Goal: Task Accomplishment & Management: Manage account settings

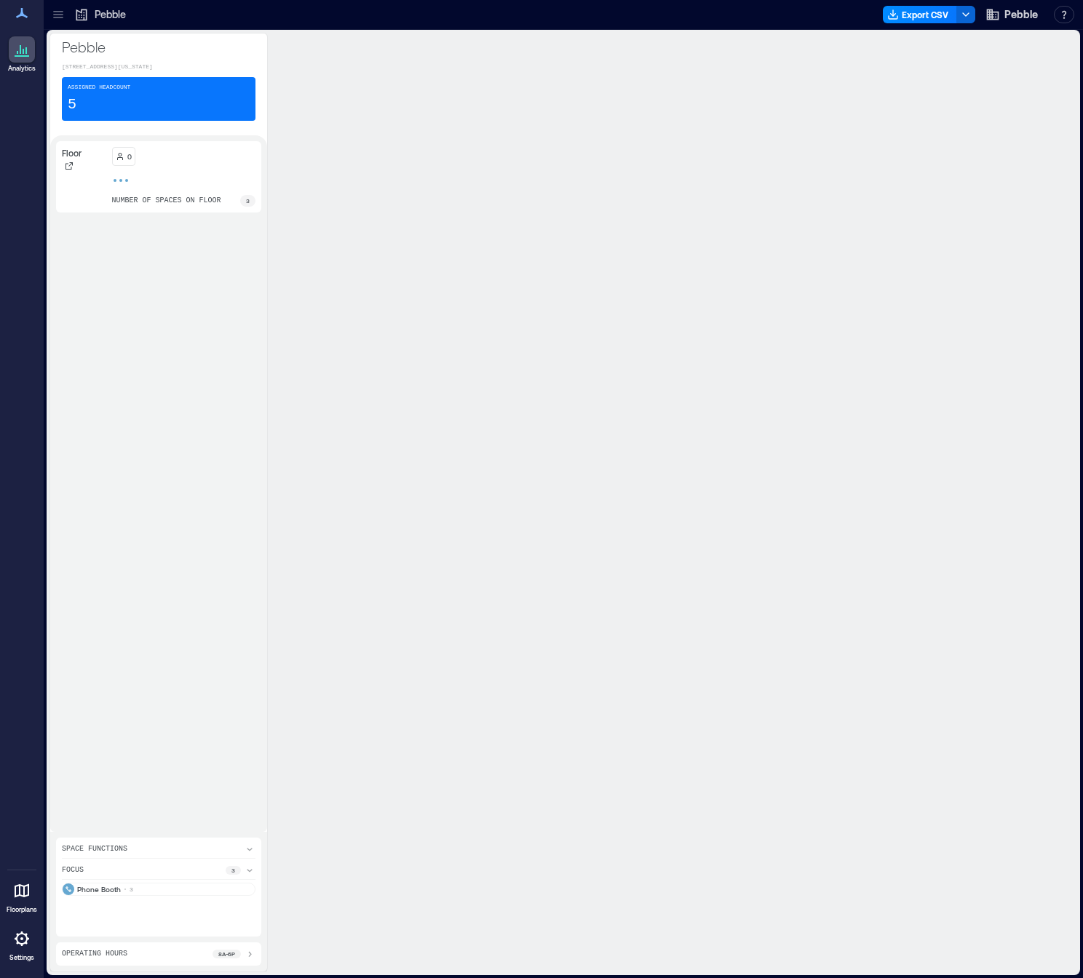
click at [461, 221] on div at bounding box center [675, 502] width 803 height 939
click at [154, 883] on div "Phone Booth 3" at bounding box center [159, 889] width 194 height 13
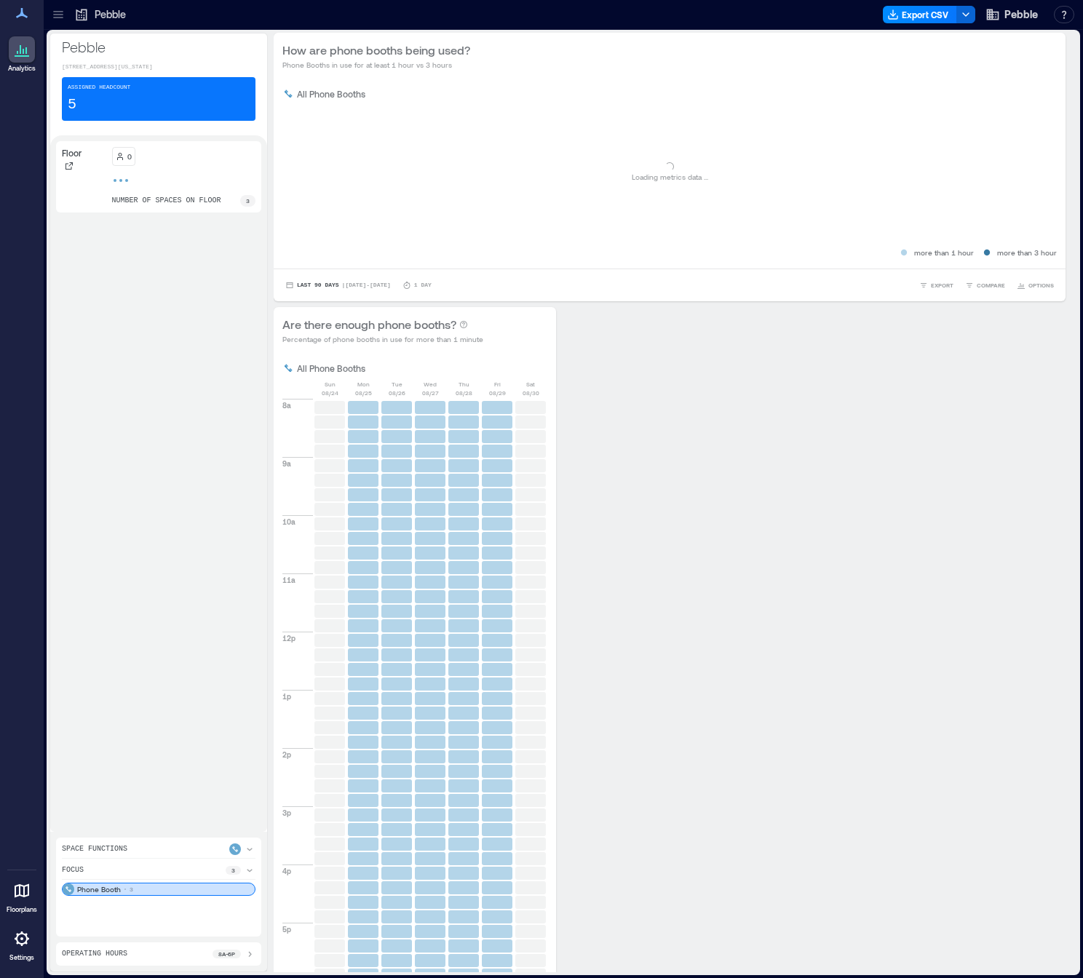
click at [54, 12] on icon at bounding box center [58, 14] width 15 height 15
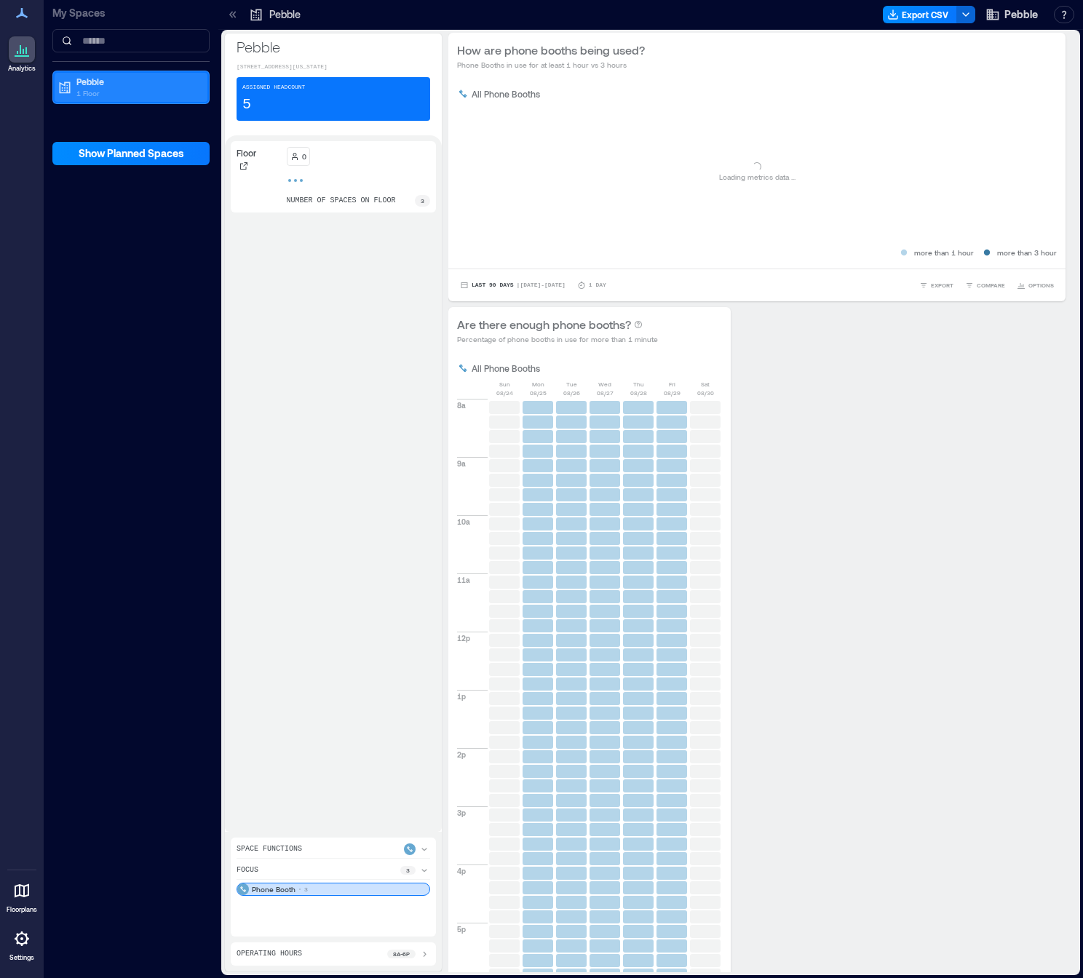
click at [127, 79] on p "Pebble" at bounding box center [137, 82] width 122 height 12
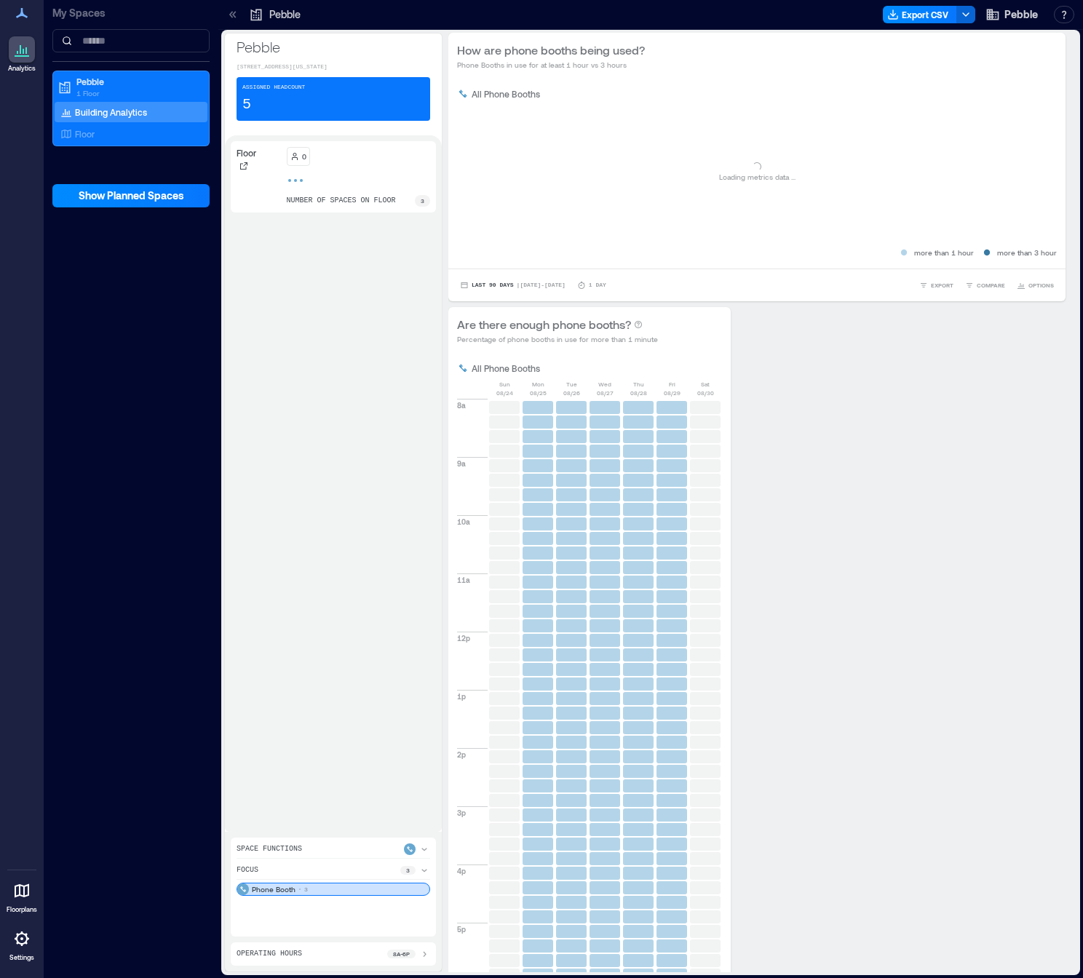
click at [21, 934] on icon at bounding box center [22, 938] width 15 height 15
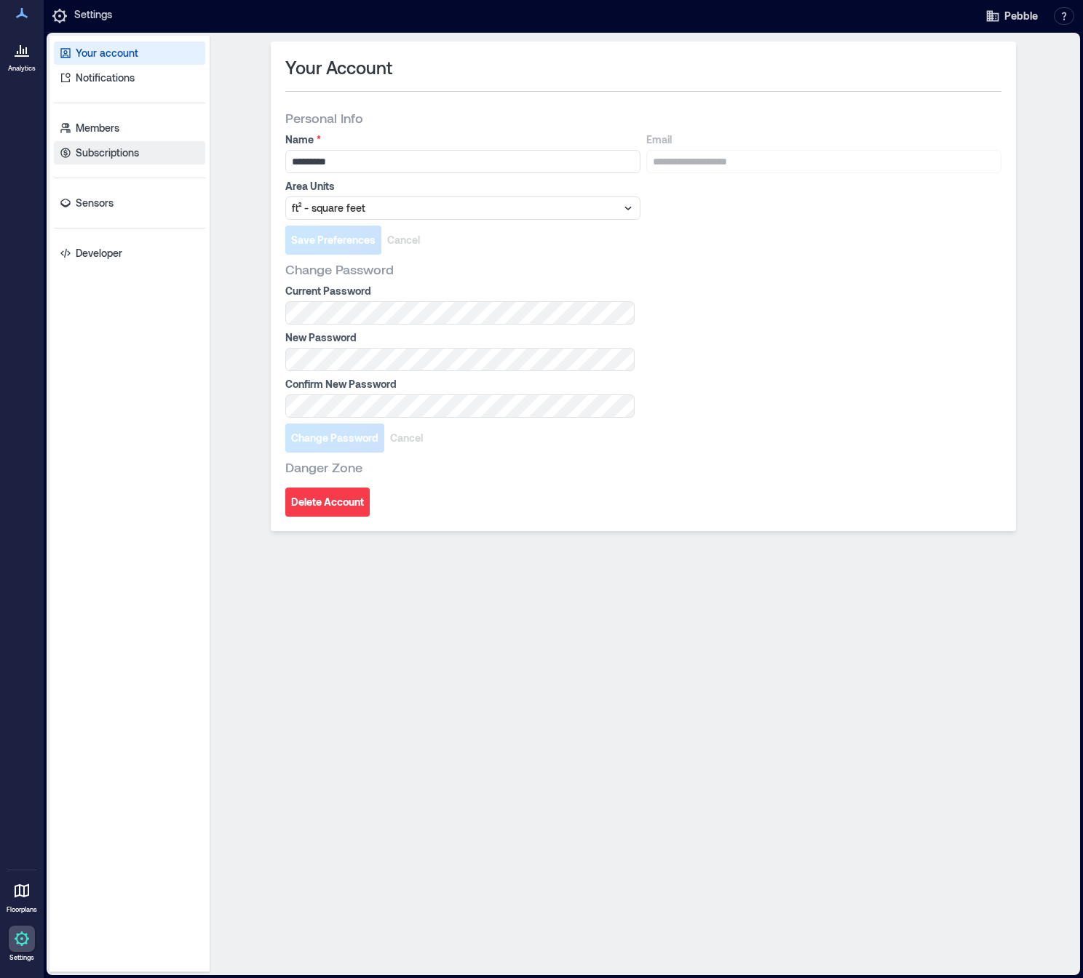
click at [137, 159] on p "Subscriptions" at bounding box center [107, 153] width 63 height 15
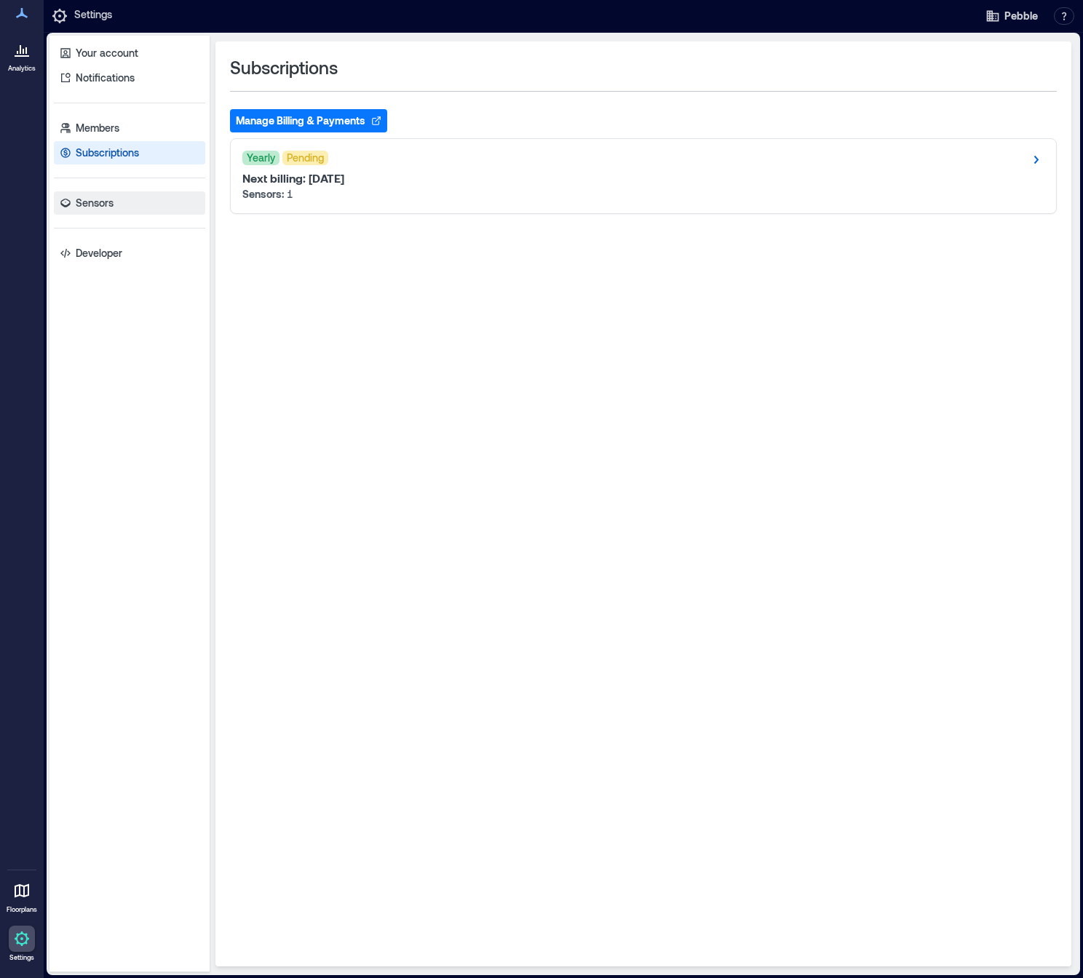
click at [111, 204] on p "Sensors" at bounding box center [95, 203] width 38 height 15
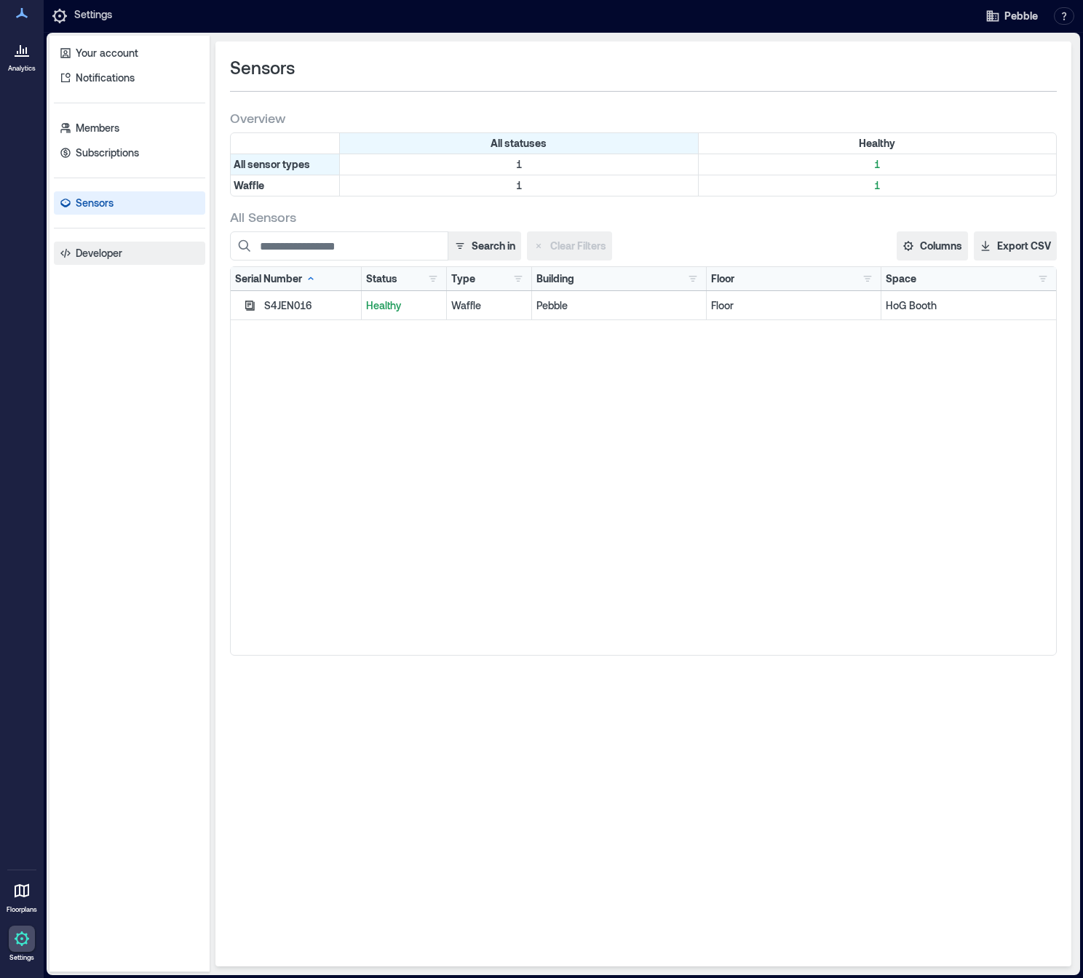
click at [106, 247] on p "Developer" at bounding box center [99, 253] width 47 height 15
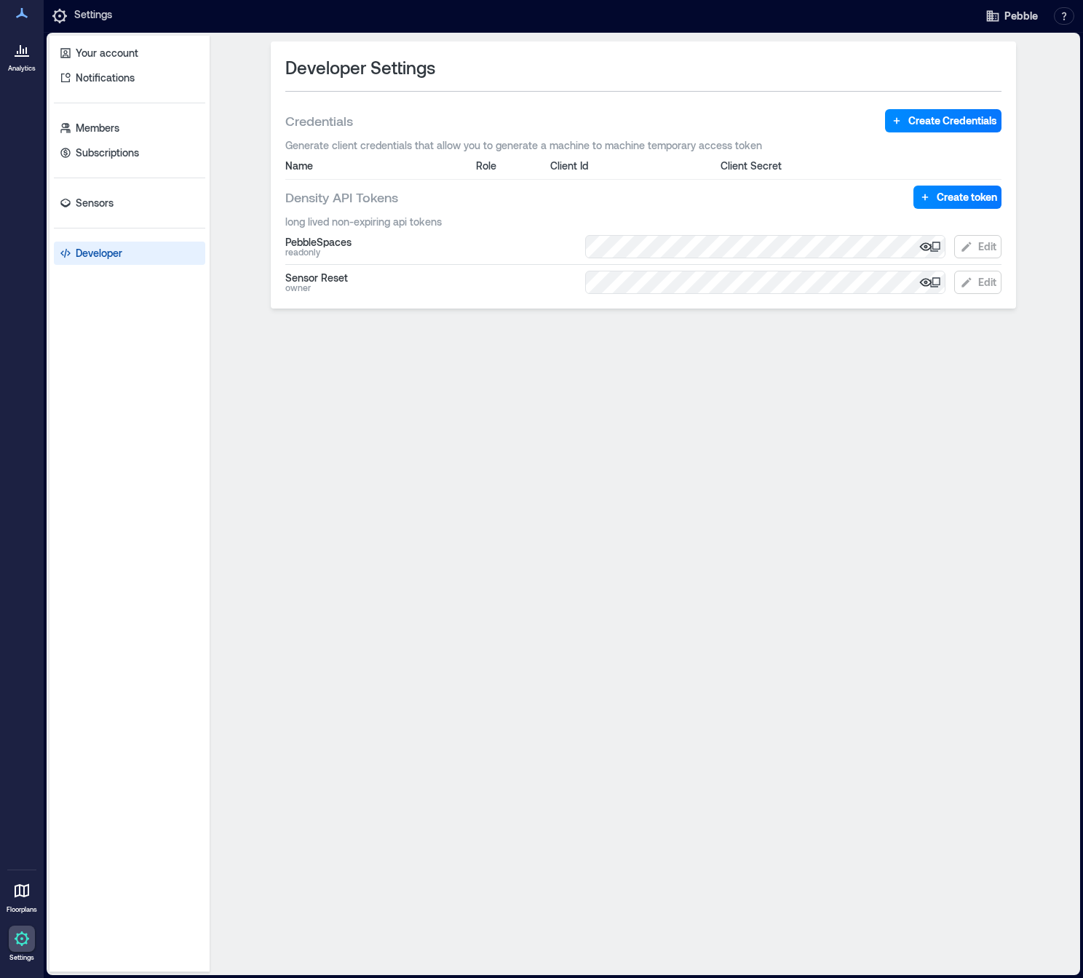
drag, startPoint x: 370, startPoint y: 379, endPoint x: 363, endPoint y: 384, distance: 7.9
click at [370, 378] on div "Developer Settings Credentials Create Credentials Generate client credentials t…" at bounding box center [643, 503] width 856 height 925
